Goal: Find specific page/section: Find specific page/section

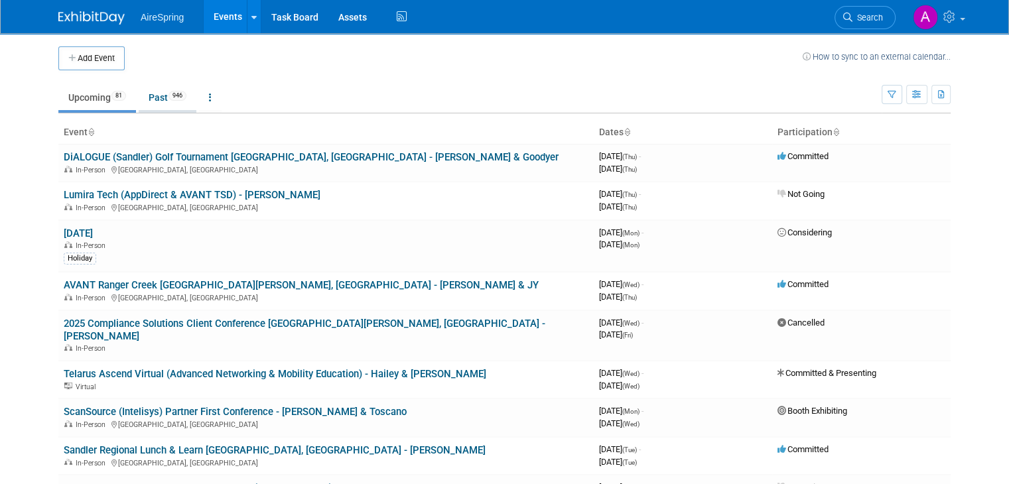
click at [169, 91] on span "946" at bounding box center [178, 96] width 18 height 10
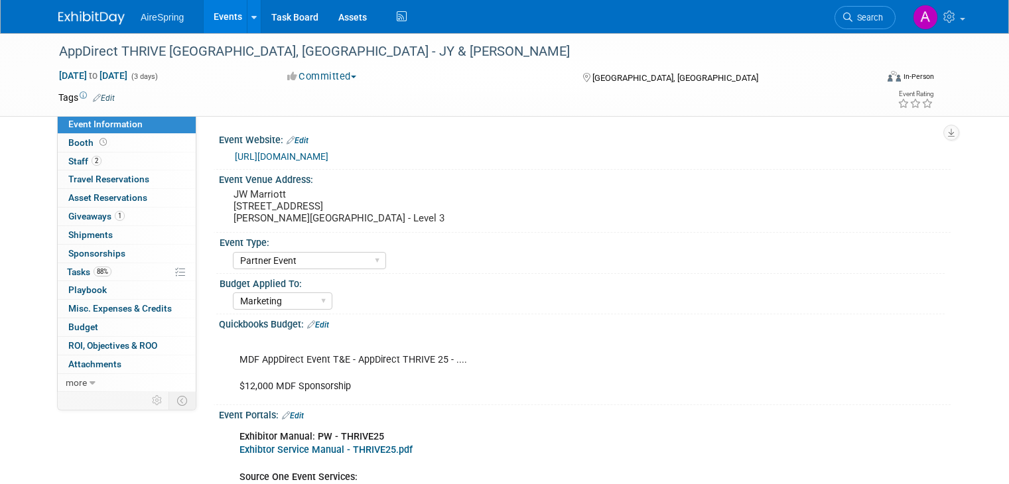
select select "Partner Event"
select select "Marketing"
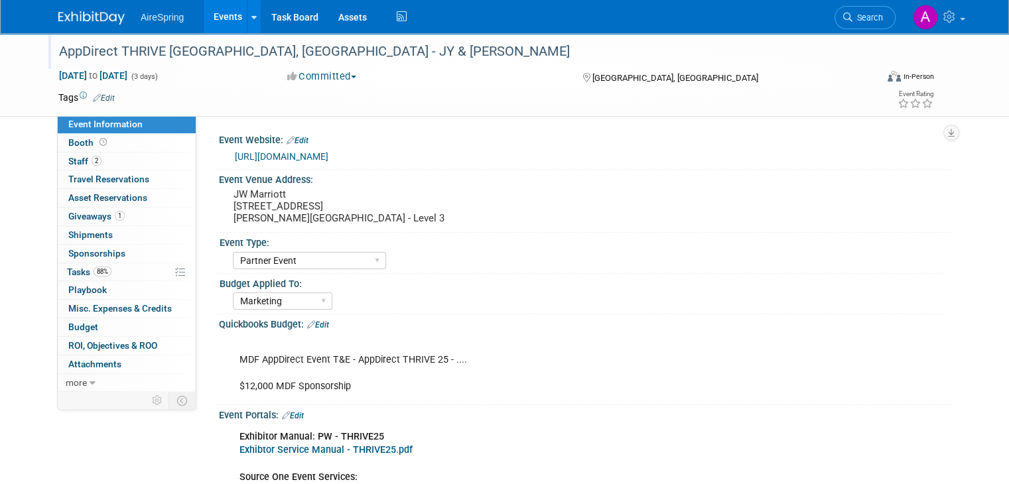
click at [155, 50] on div "AppDirect THRIVE [GEOGRAPHIC_DATA], [GEOGRAPHIC_DATA] - JY & [PERSON_NAME]" at bounding box center [456, 52] width 805 height 24
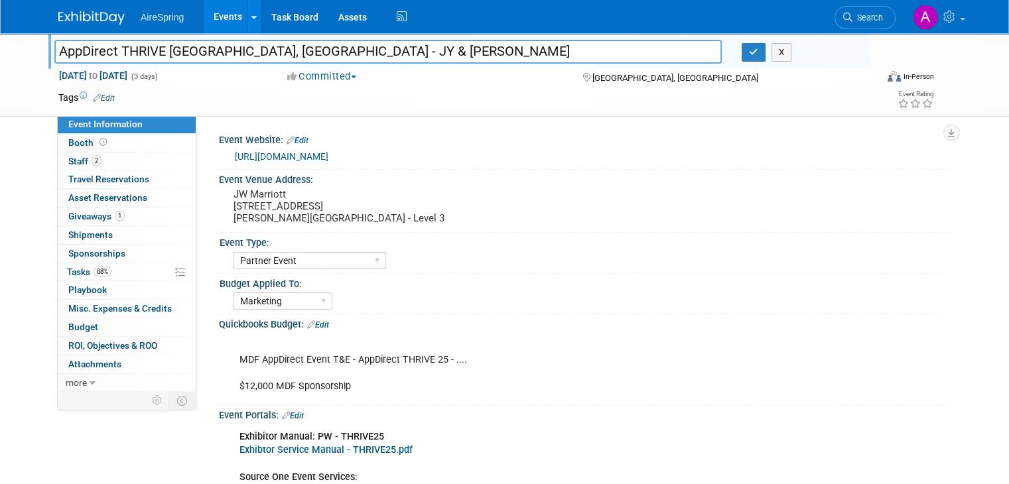
click at [155, 48] on input "AppDirect THRIVE [GEOGRAPHIC_DATA], [GEOGRAPHIC_DATA] - JY & [PERSON_NAME]" at bounding box center [387, 51] width 667 height 23
click at [154, 48] on input "AppDirect THRIVE [GEOGRAPHIC_DATA], [GEOGRAPHIC_DATA] - JY & [PERSON_NAME]" at bounding box center [387, 51] width 667 height 23
drag, startPoint x: 153, startPoint y: 48, endPoint x: 23, endPoint y: 49, distance: 130.7
click at [23, 49] on div "AppDirect THRIVE Austin, TX - JY & Hailey AppDirect THRIVE Austin, TX - JY & Ha…" at bounding box center [504, 75] width 1009 height 84
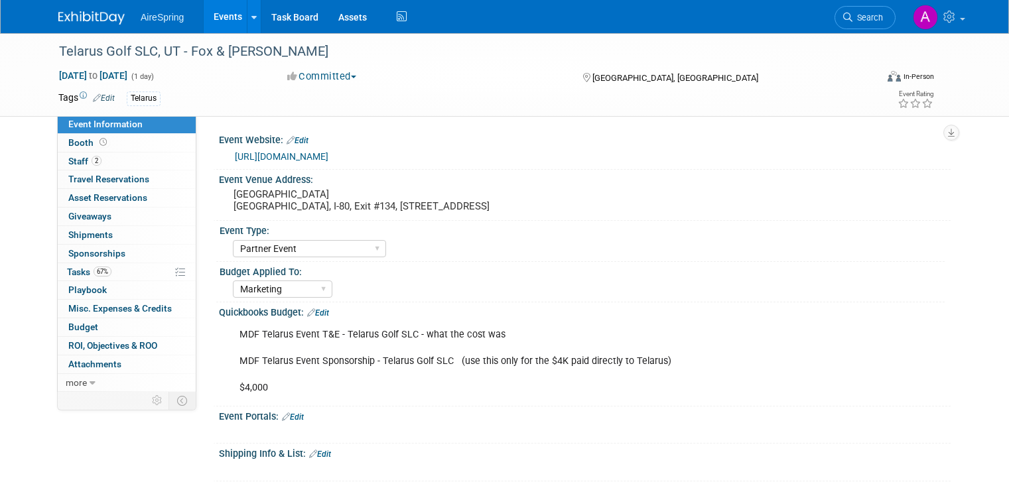
select select "Partner Event"
select select "Marketing"
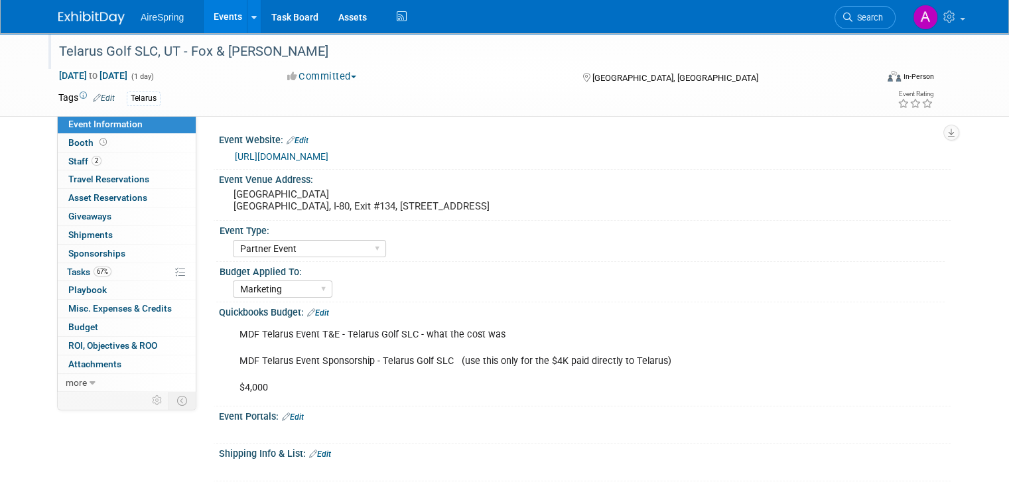
click at [123, 46] on div "Telarus Golf SLC, UT - Fox & Bowser" at bounding box center [456, 52] width 805 height 24
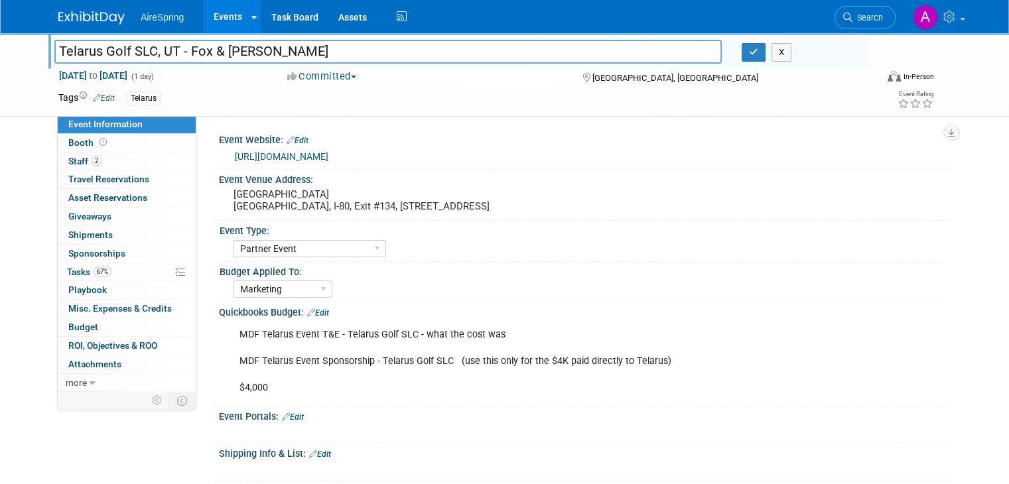
click at [116, 47] on input "Telarus Golf SLC, UT - Fox & Bowser" at bounding box center [387, 51] width 667 height 23
drag, startPoint x: 143, startPoint y: 46, endPoint x: 0, endPoint y: 46, distance: 143.3
click at [0, 46] on div "Telarus Golf SLC, UT - Fox & Bowser Telarus Golf SLC, UT - Fox & Bowser X Aug 2…" at bounding box center [504, 75] width 1009 height 84
click at [93, 163] on link "2 Staff 2" at bounding box center [127, 162] width 138 height 18
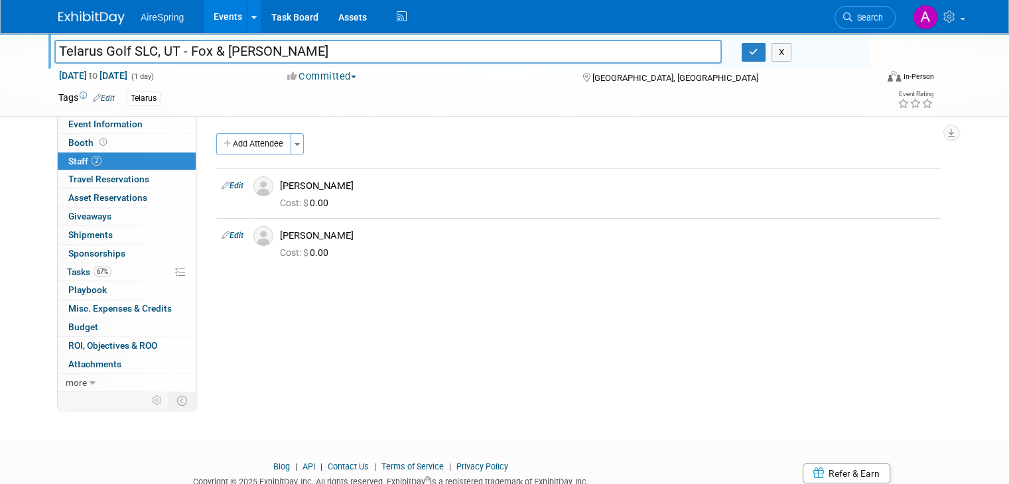
click at [940, 324] on div "Event Website: Edit https://web.cvent.com/event/1c3885f7-b93d-41bb-b3b0-43a6534…" at bounding box center [573, 252] width 754 height 275
